Goal: Check status: Check status

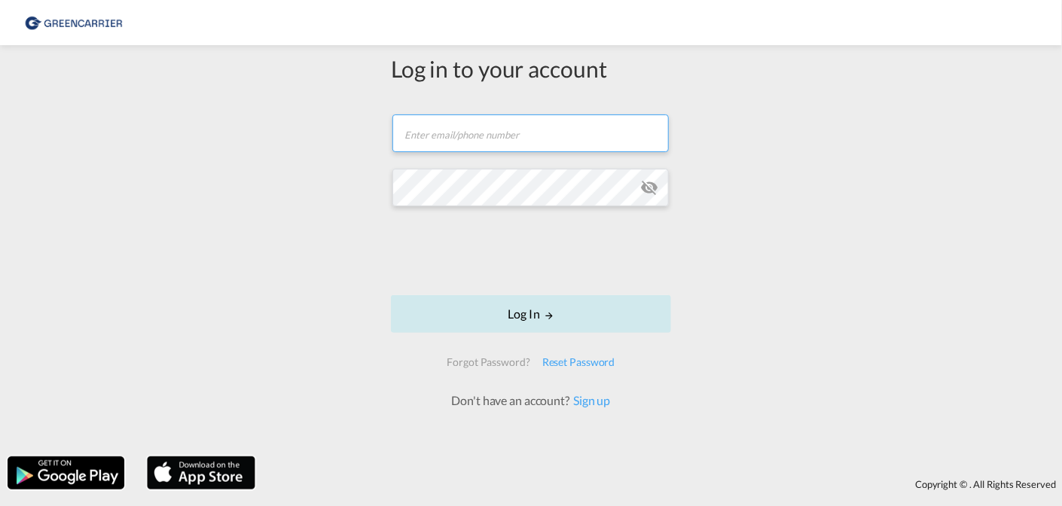
type input "[PERSON_NAME][EMAIL_ADDRESS][DOMAIN_NAME]"
click at [529, 315] on button "Log In" at bounding box center [531, 314] width 280 height 38
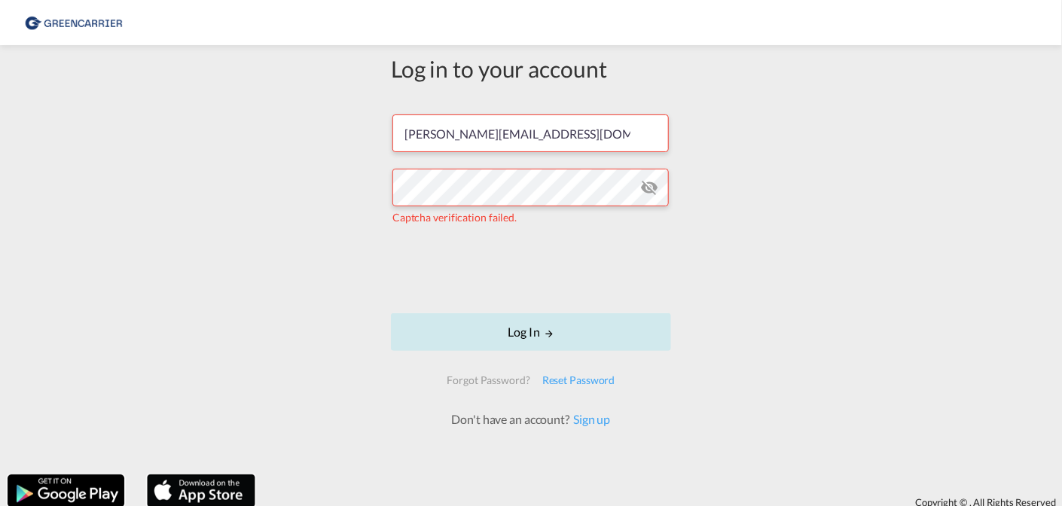
click at [544, 338] on md-icon "LOGIN" at bounding box center [549, 333] width 11 height 11
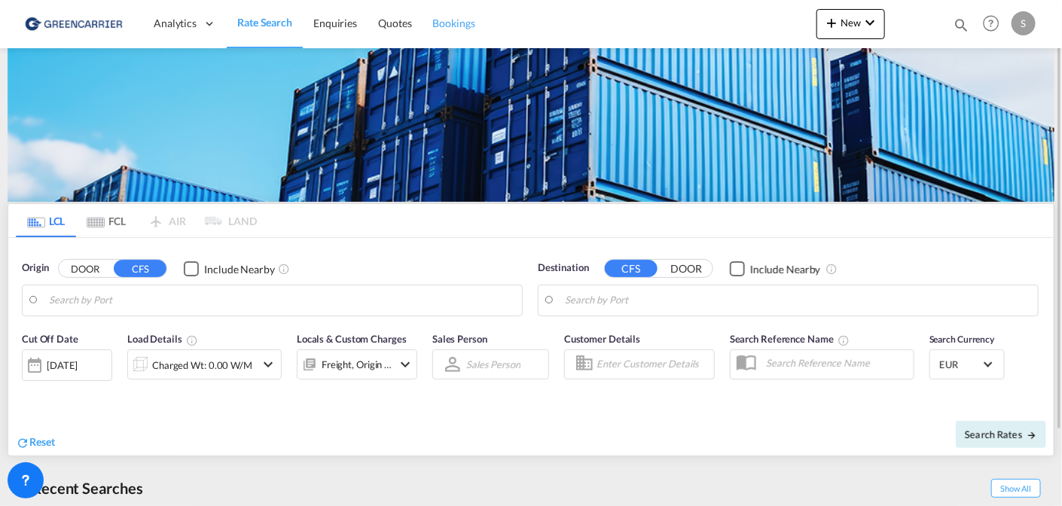
click at [441, 29] on span "Bookings" at bounding box center [454, 23] width 42 height 15
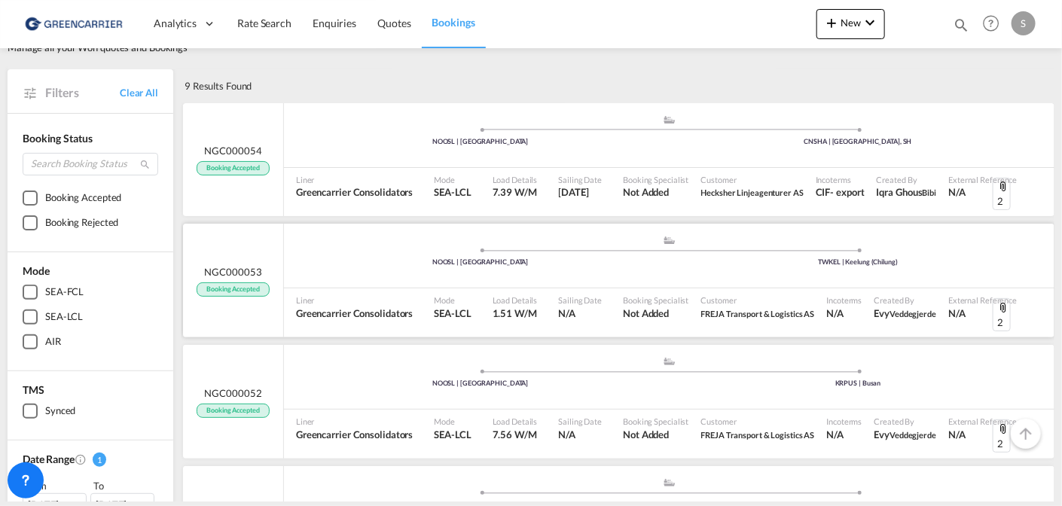
scroll to position [75, 0]
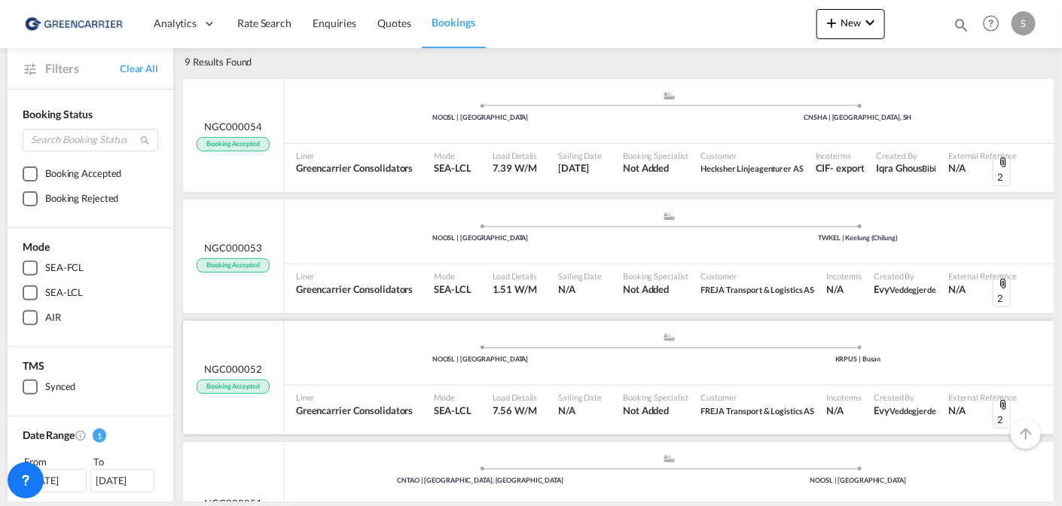
click at [267, 395] on div "NGC000052 Booking Accepted" at bounding box center [233, 378] width 101 height 114
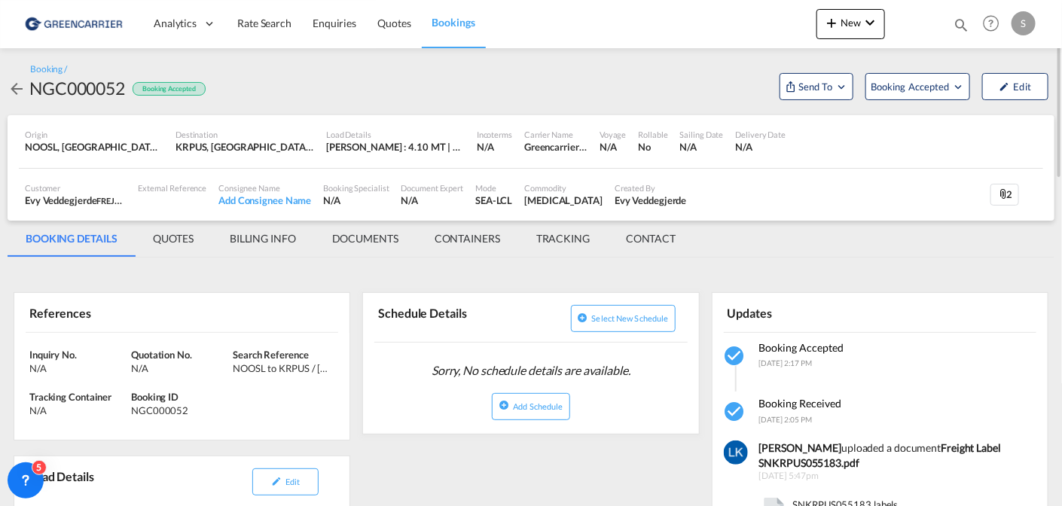
scroll to position [225, 0]
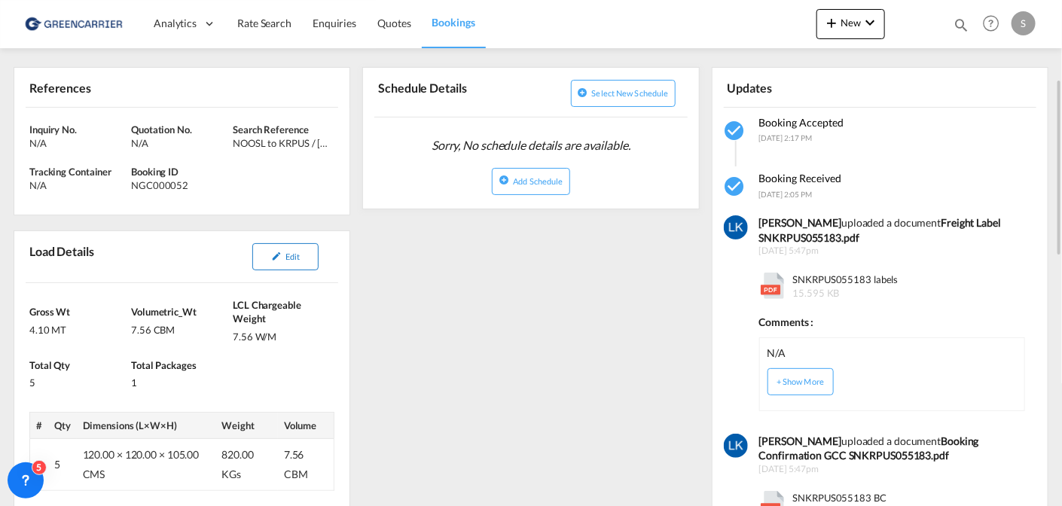
click at [289, 254] on span "Edit" at bounding box center [292, 256] width 14 height 10
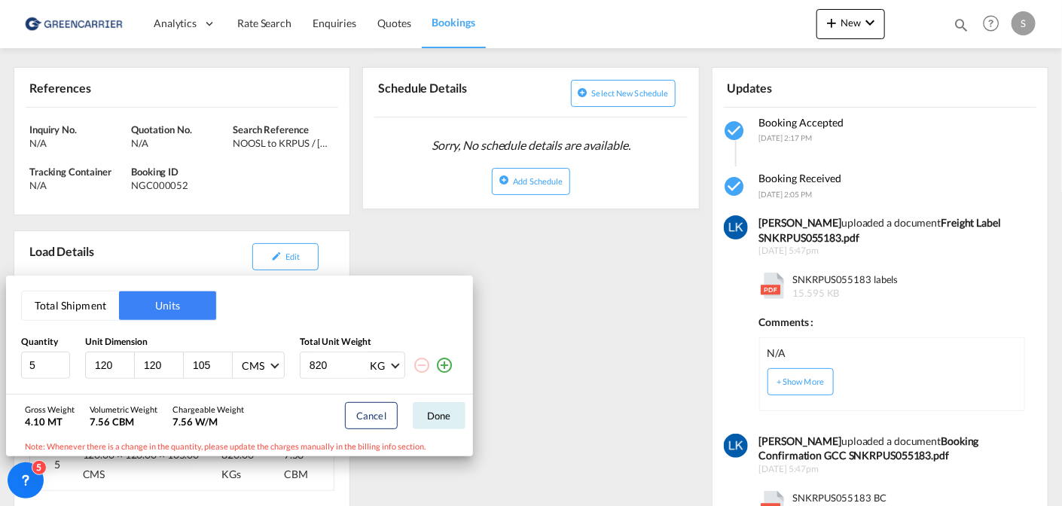
click at [587, 319] on div "Total Shipment Units Quantity Unit Dimension Total Unit Weight 5 120 120 105 CM…" at bounding box center [531, 253] width 1062 height 506
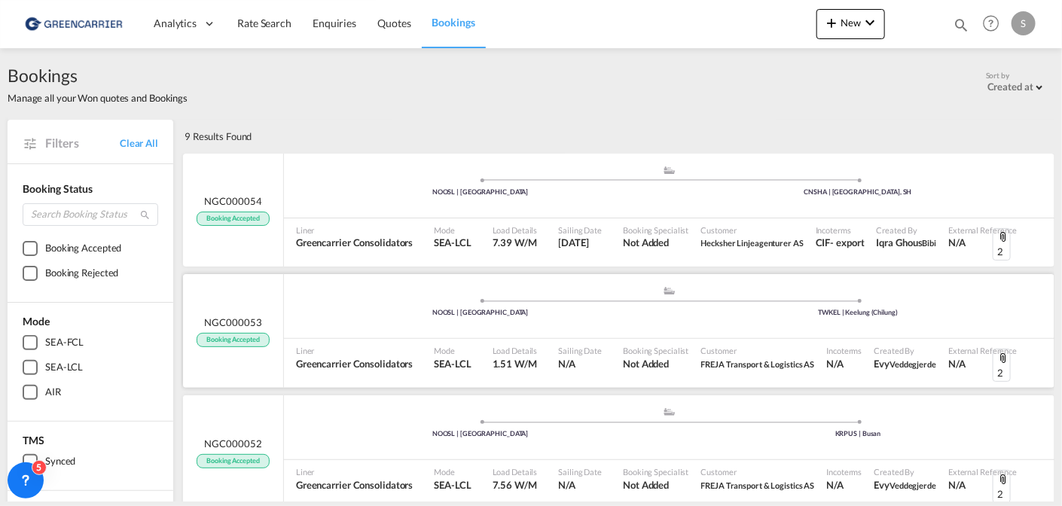
click at [260, 334] on div "NGC000053 Booking Accepted" at bounding box center [233, 331] width 101 height 114
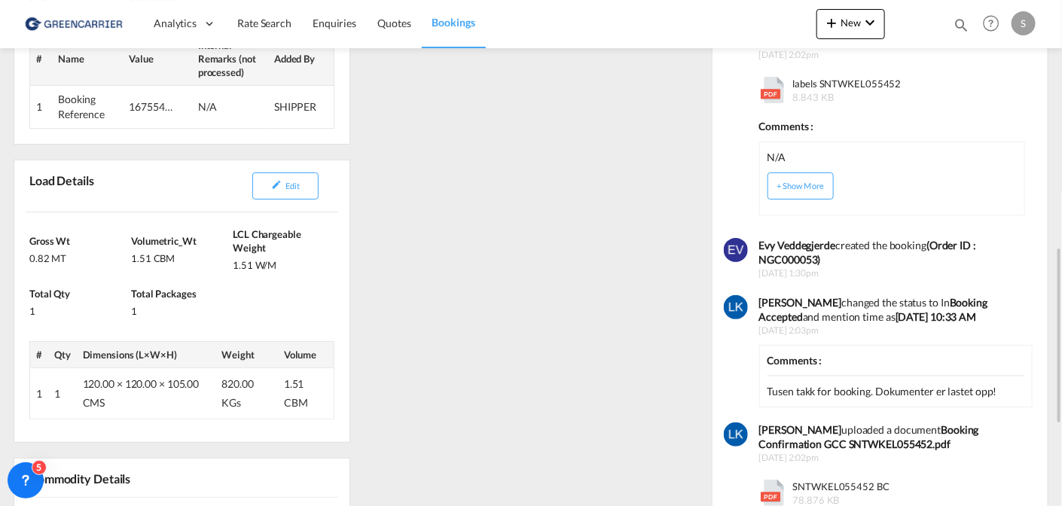
scroll to position [495, 0]
